Goal: Task Accomplishment & Management: Manage account settings

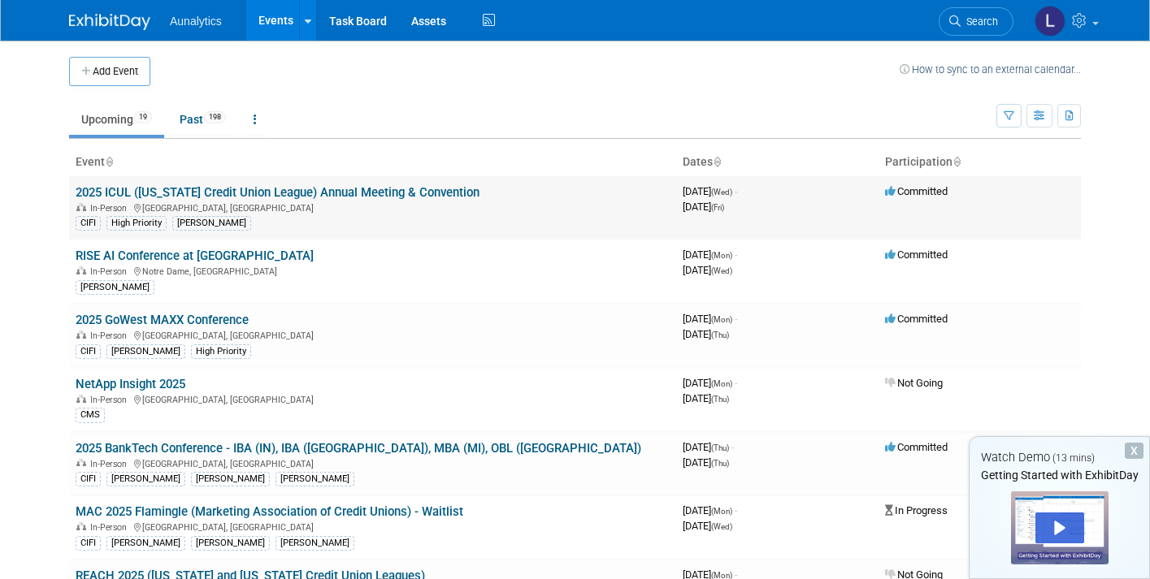
click at [363, 196] on link "2025 ICUL ([US_STATE] Credit Union League) Annual Meeting & Convention" at bounding box center [278, 192] width 404 height 15
click at [0, 0] on div at bounding box center [0, 0] width 0 height 0
click at [177, 250] on link "RISE AI Conference at [GEOGRAPHIC_DATA]" at bounding box center [195, 256] width 238 height 15
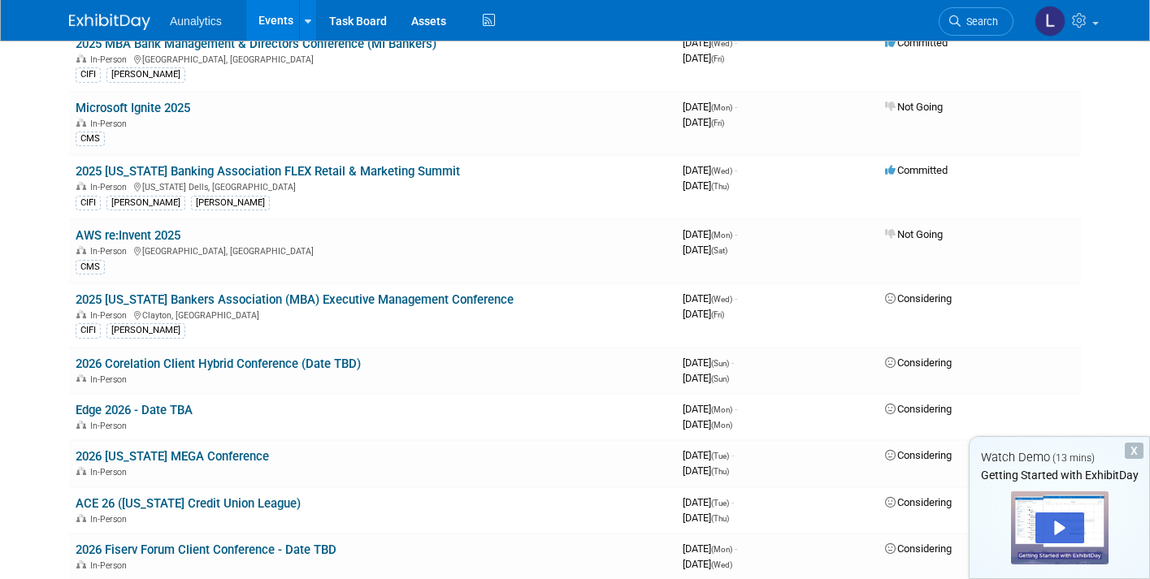
scroll to position [718, 0]
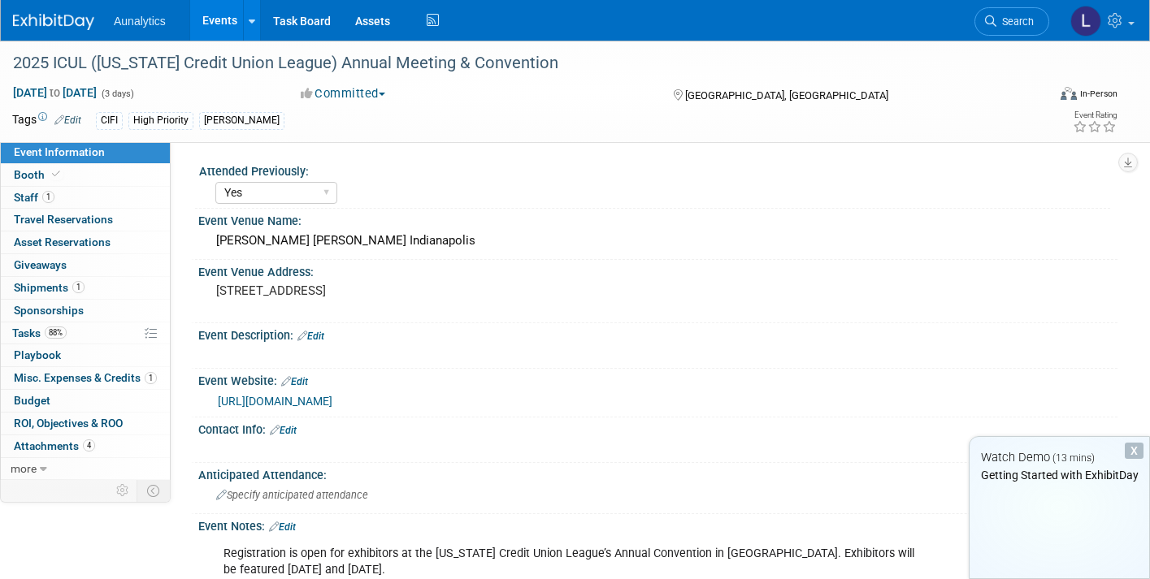
select select "Yes"
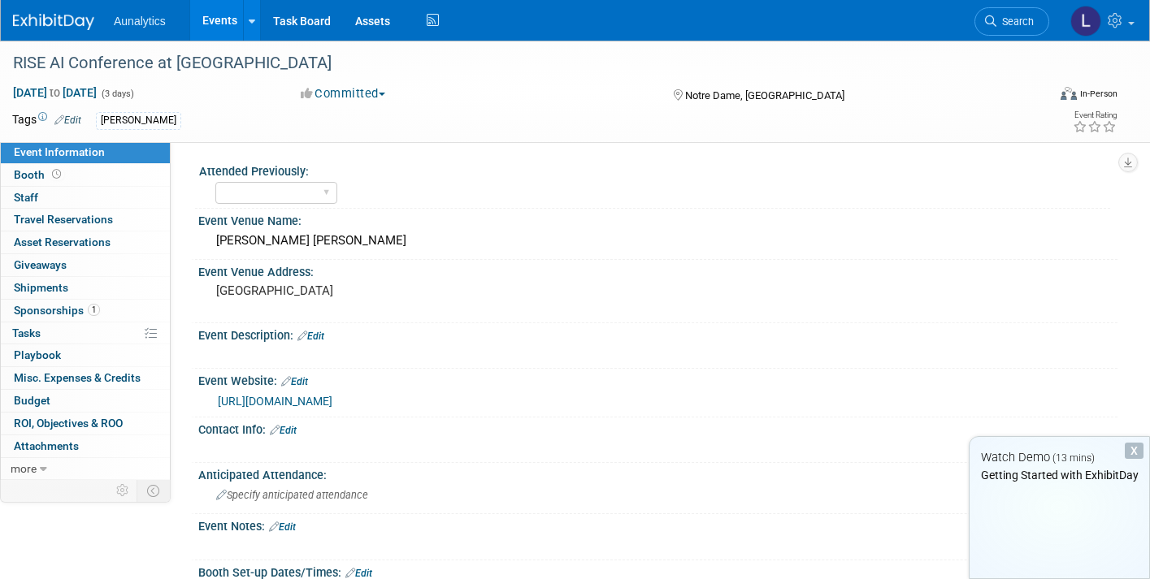
select select "Accepted"
